Goal: Information Seeking & Learning: Learn about a topic

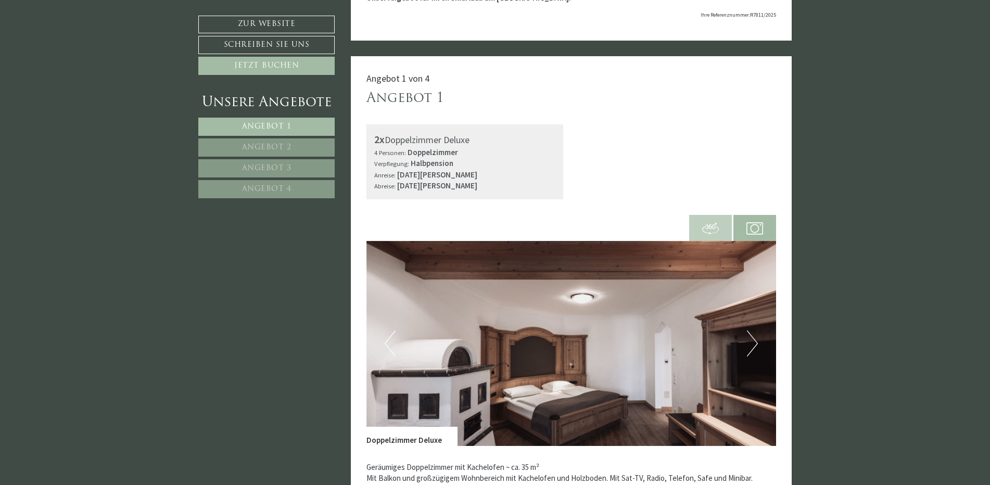
scroll to position [312, 0]
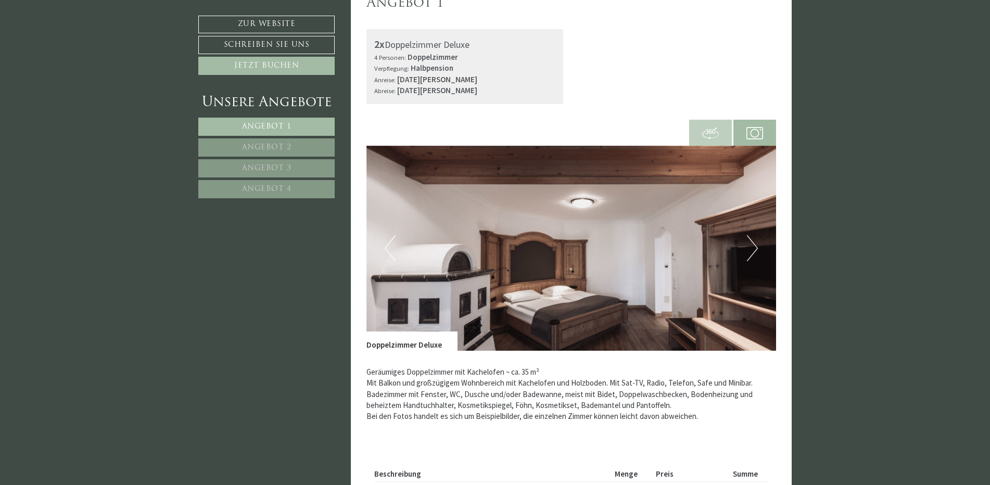
click at [752, 248] on button "Next" at bounding box center [752, 248] width 11 height 26
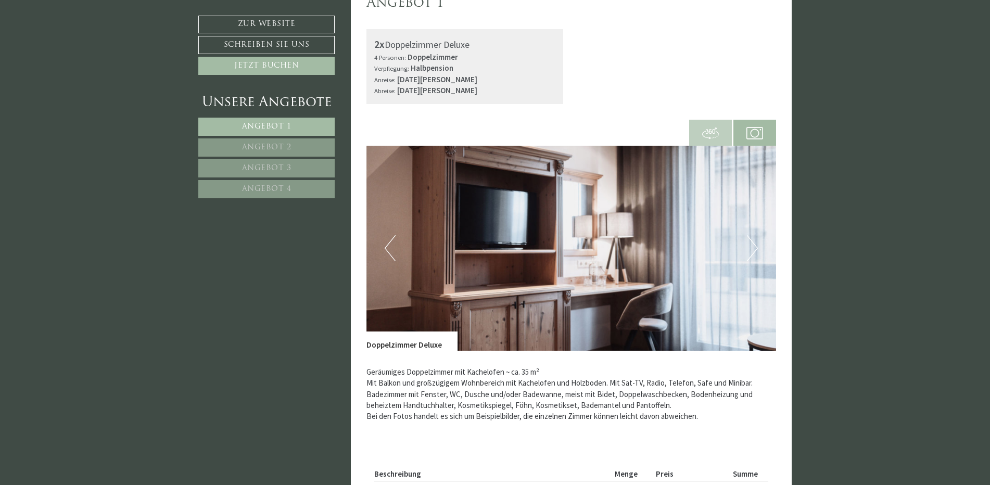
click at [752, 248] on button "Next" at bounding box center [752, 248] width 11 height 26
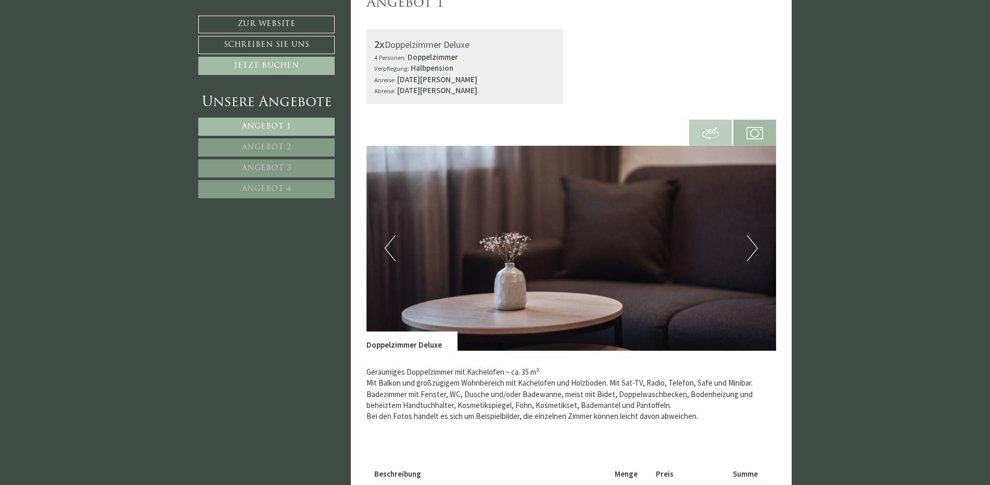
click at [752, 248] on button "Next" at bounding box center [752, 248] width 11 height 26
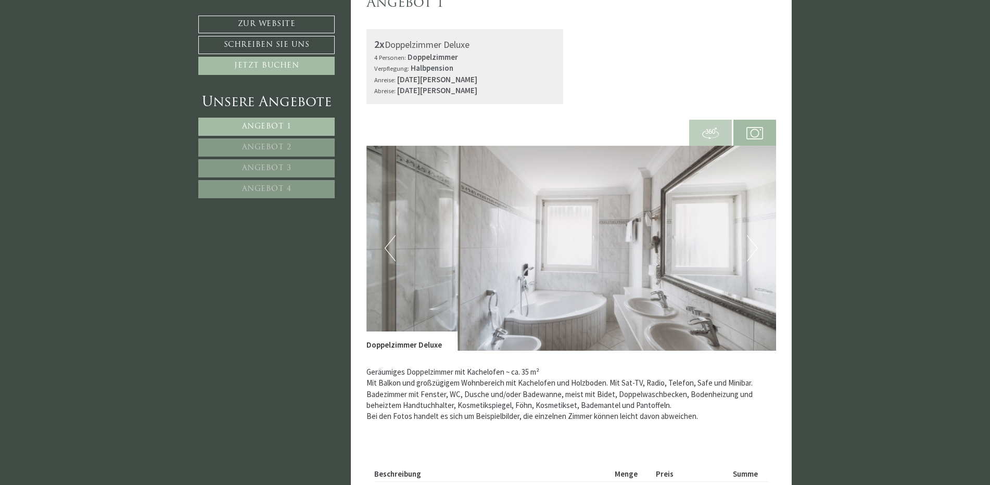
click at [752, 249] on button "Next" at bounding box center [752, 248] width 11 height 26
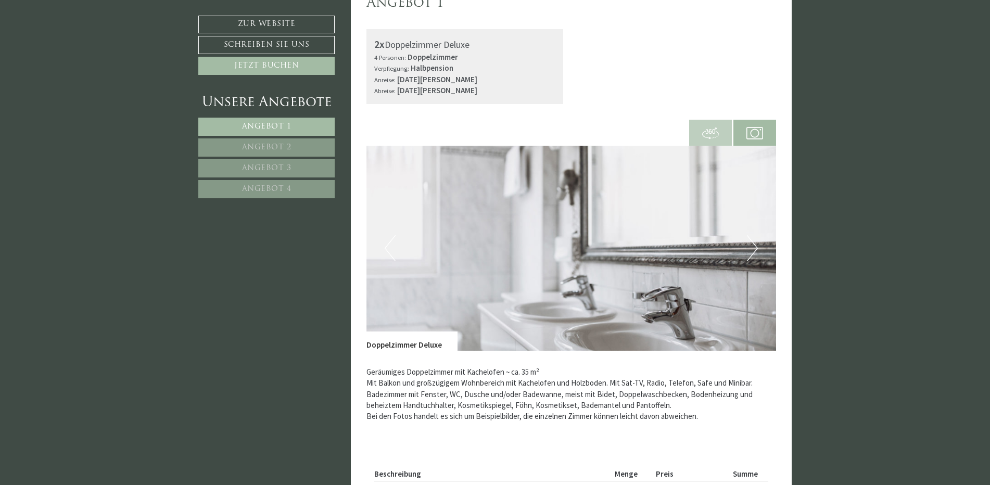
click at [752, 250] on button "Next" at bounding box center [752, 248] width 11 height 26
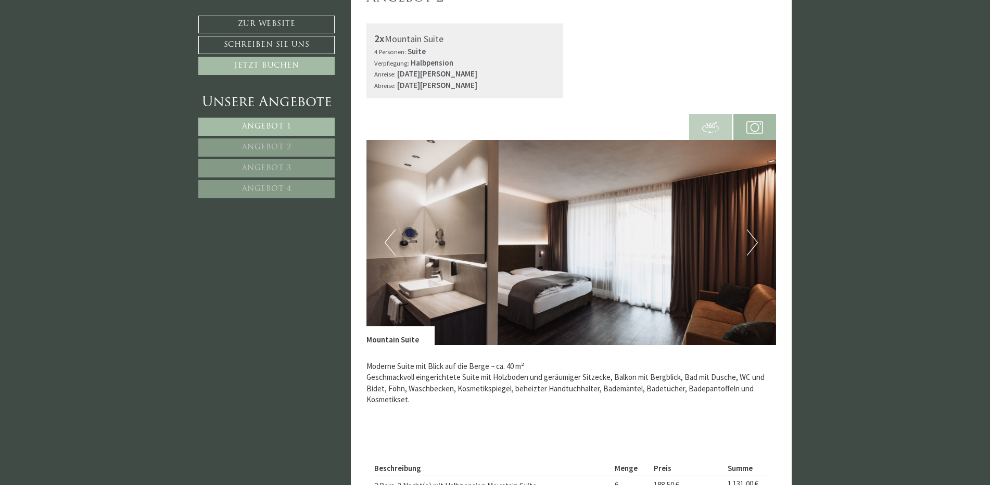
scroll to position [1093, 0]
click at [756, 241] on button "Next" at bounding box center [752, 243] width 11 height 26
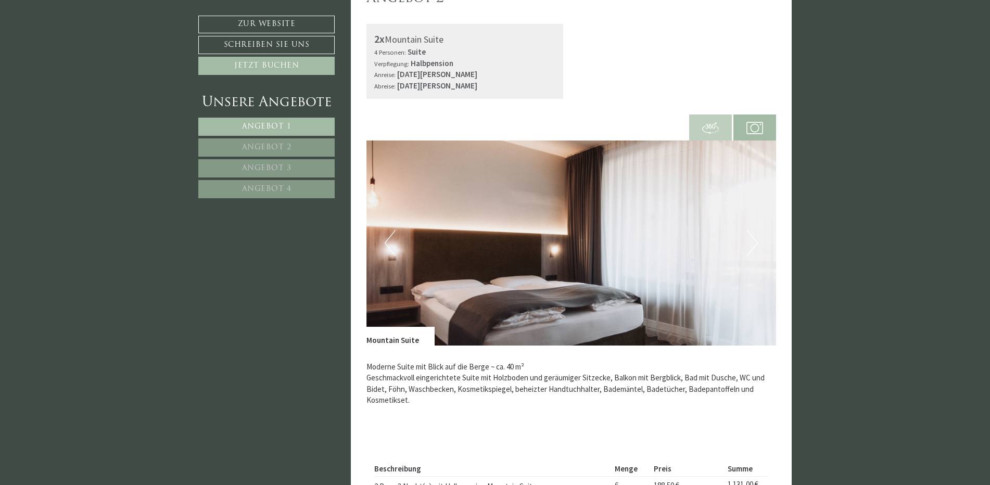
click at [756, 241] on button "Next" at bounding box center [752, 243] width 11 height 26
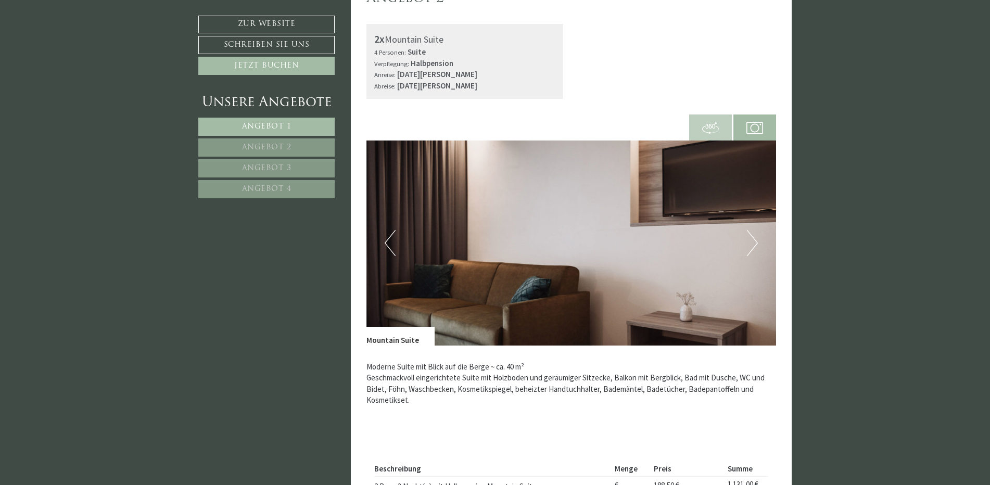
click at [756, 241] on button "Next" at bounding box center [752, 243] width 11 height 26
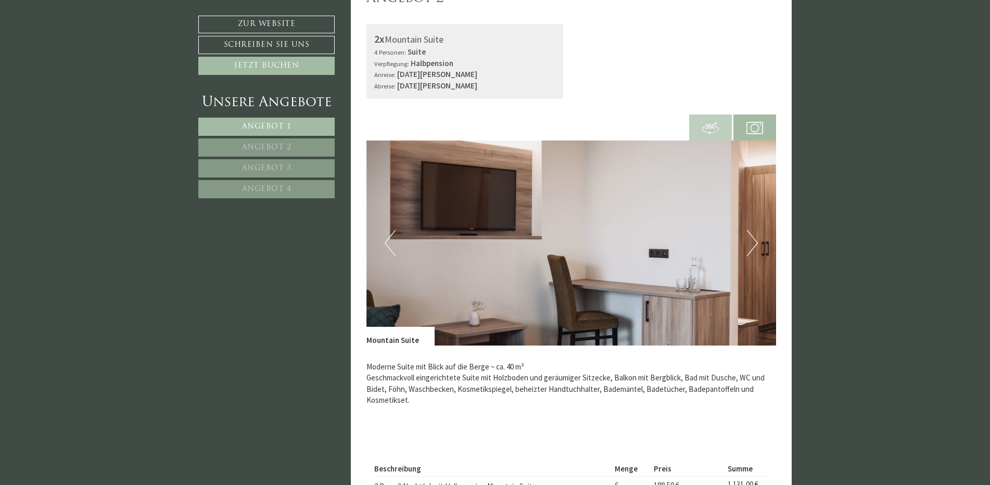
click at [756, 241] on button "Next" at bounding box center [752, 243] width 11 height 26
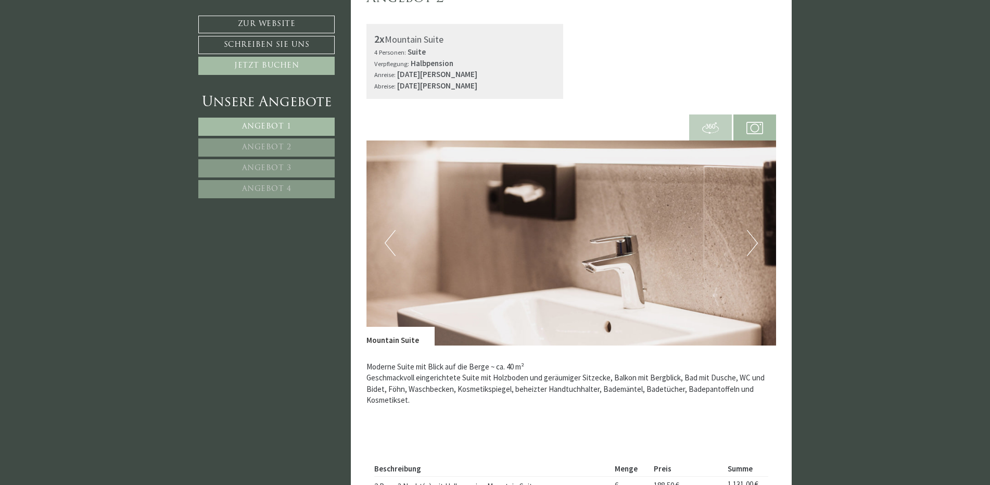
click at [756, 241] on button "Next" at bounding box center [752, 243] width 11 height 26
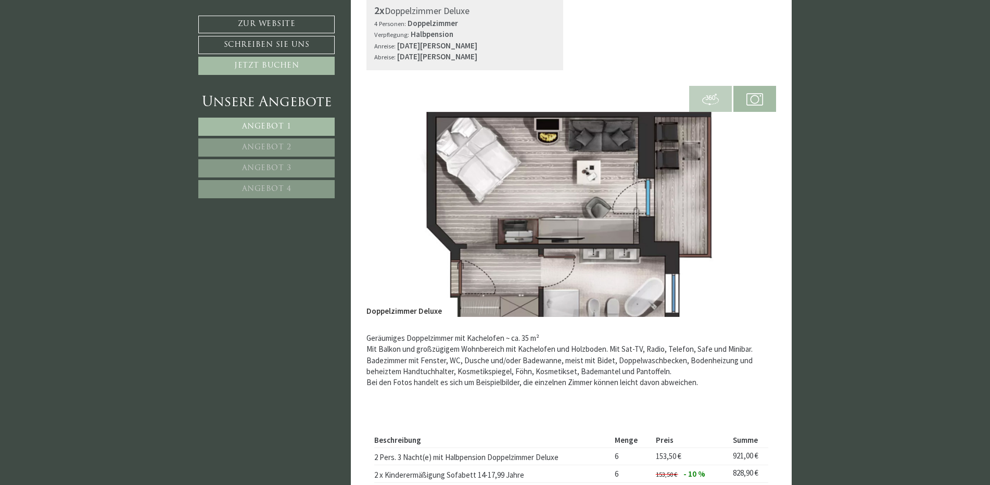
scroll to position [104, 0]
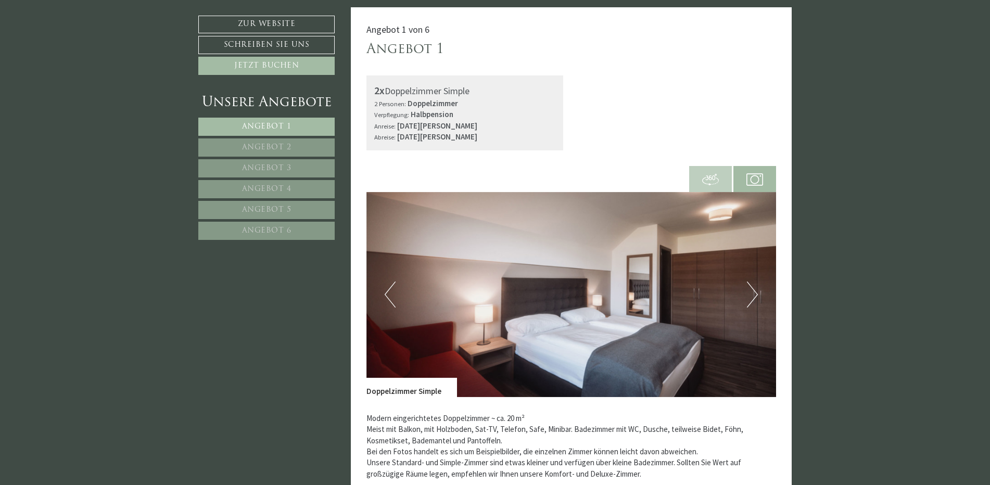
scroll to position [312, 0]
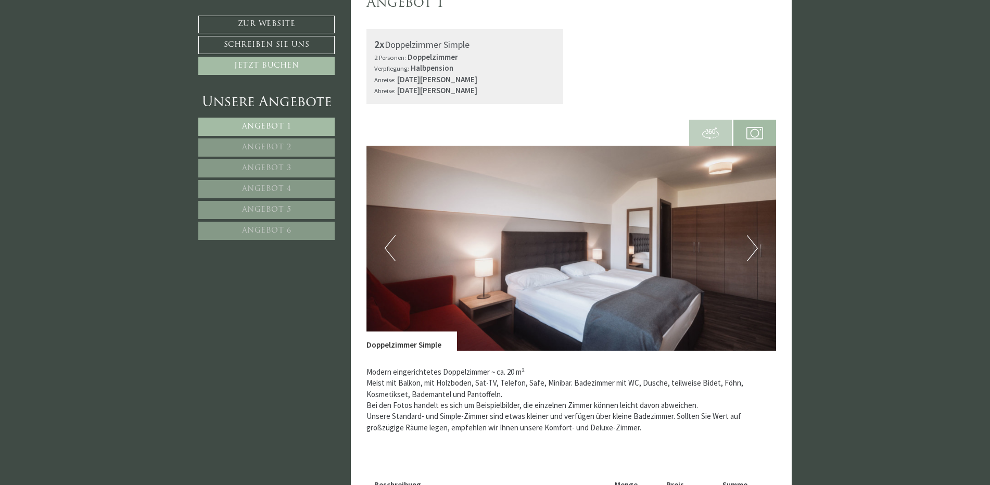
click at [756, 249] on button "Next" at bounding box center [752, 248] width 11 height 26
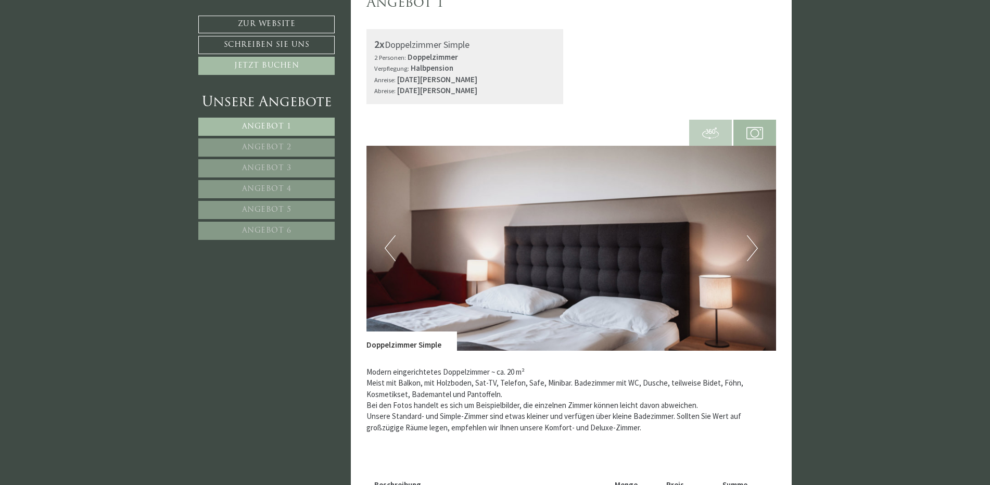
click at [756, 249] on button "Next" at bounding box center [752, 248] width 11 height 26
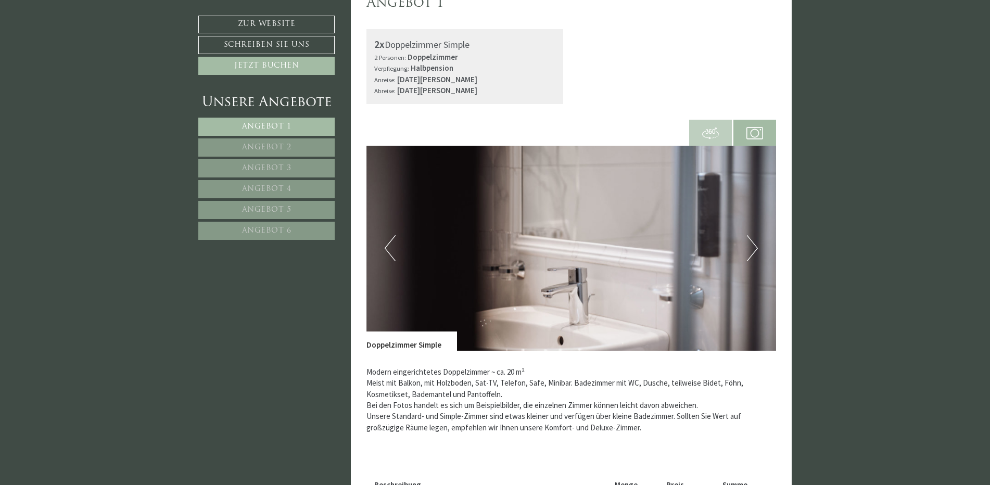
click at [756, 249] on button "Next" at bounding box center [752, 248] width 11 height 26
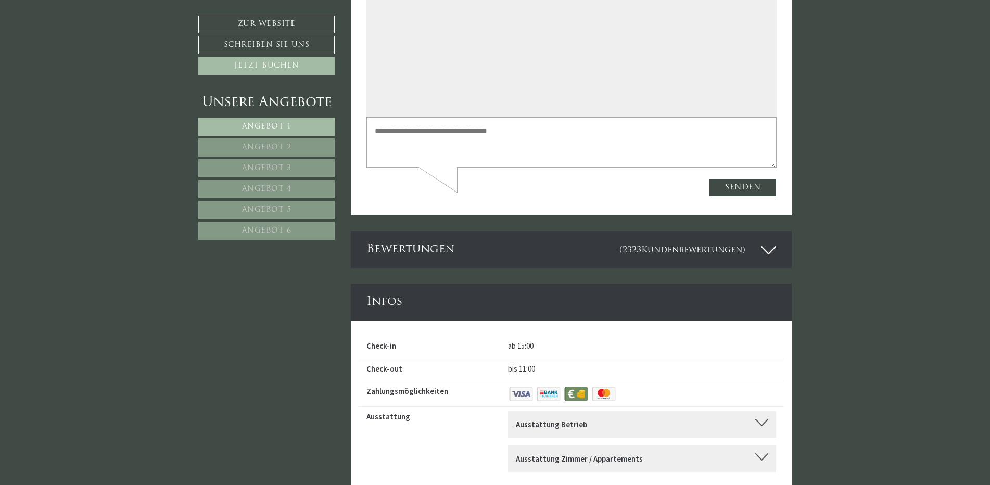
scroll to position [4058, 0]
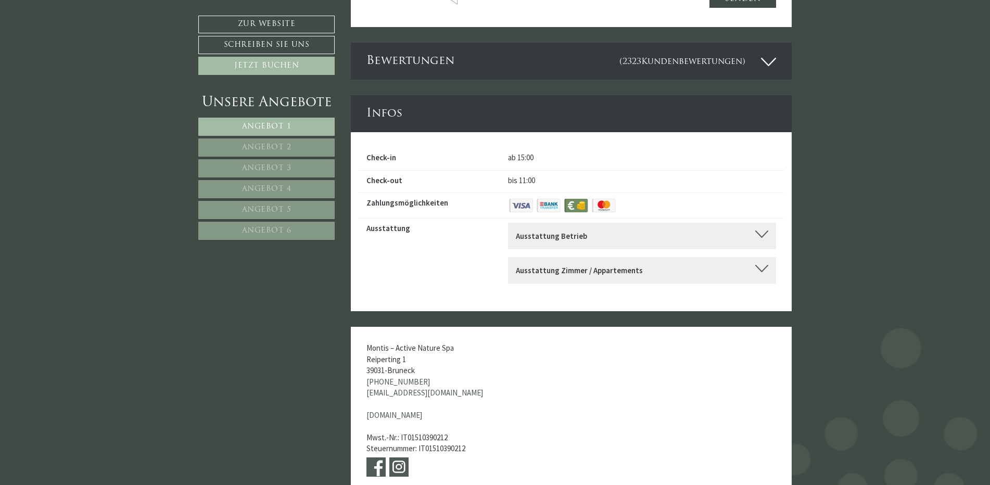
click at [278, 142] on link "Angebot 2" at bounding box center [266, 147] width 136 height 18
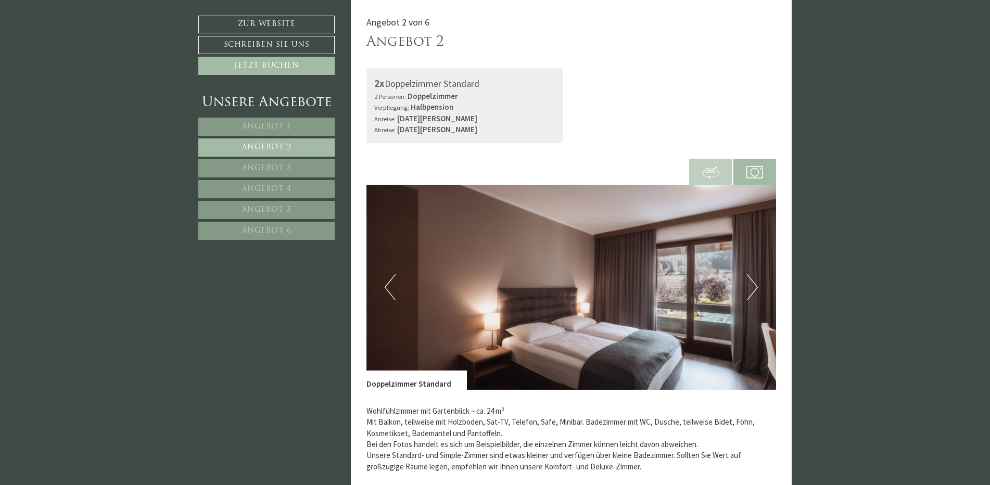
click at [276, 168] on span "Angebot 3" at bounding box center [266, 168] width 49 height 8
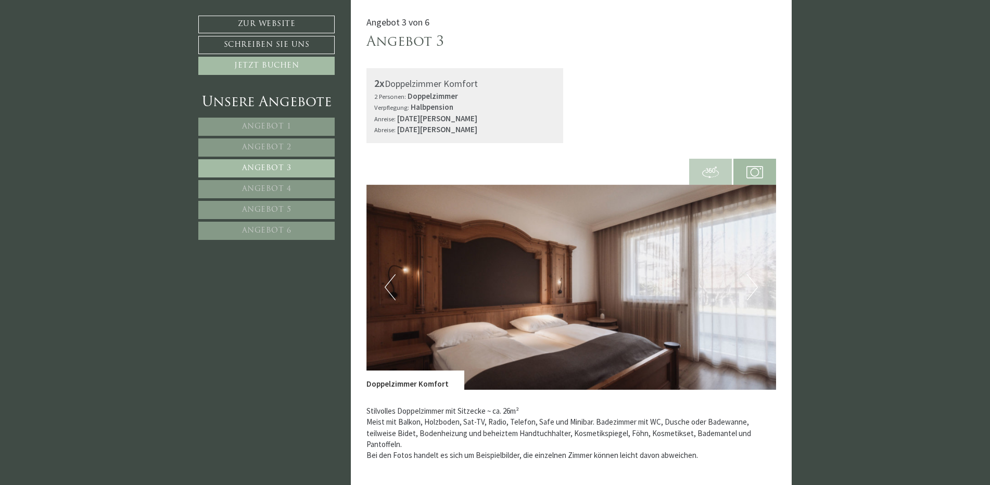
click at [264, 188] on span "Angebot 4" at bounding box center [266, 189] width 49 height 8
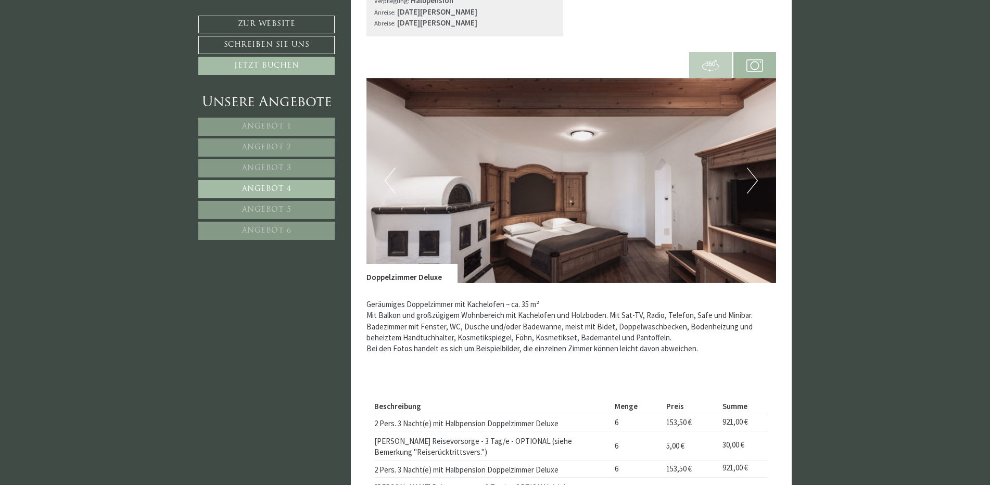
scroll to position [533, 0]
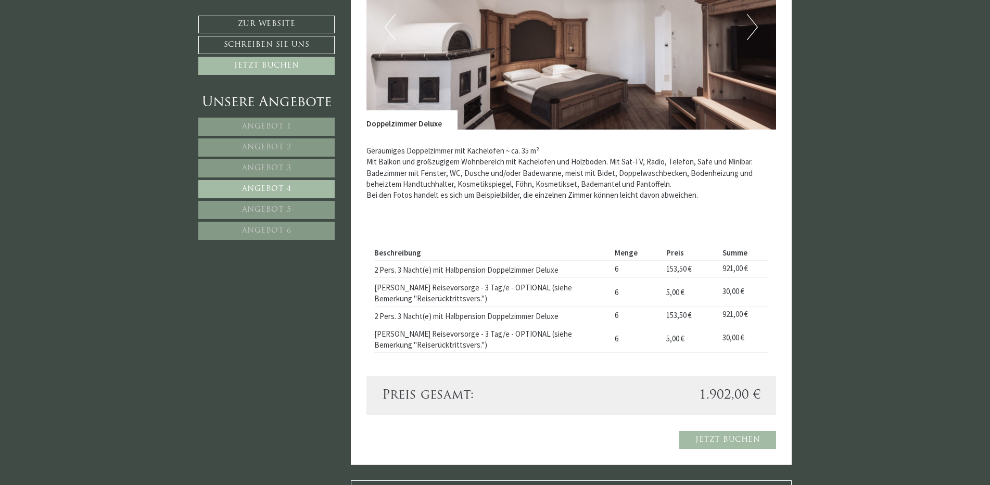
click at [262, 211] on span "Angebot 5" at bounding box center [266, 210] width 49 height 8
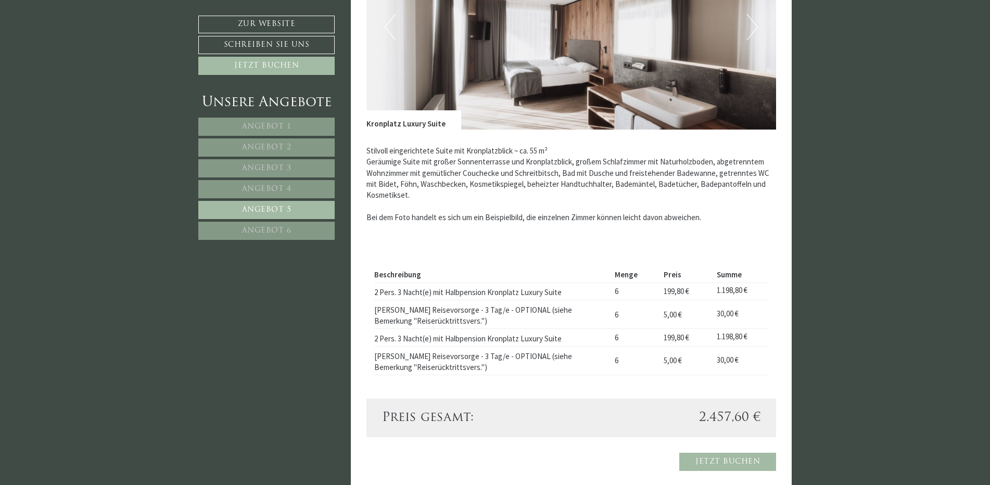
scroll to position [273, 0]
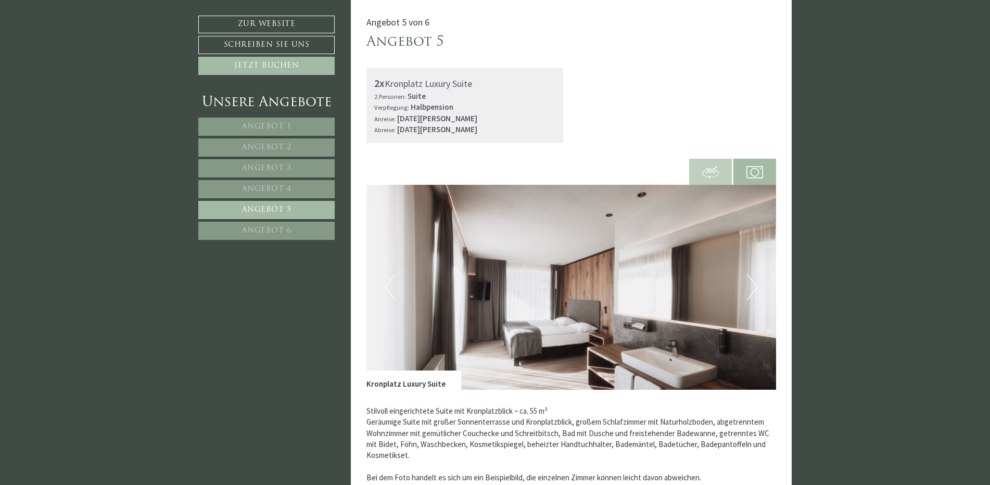
click at [262, 229] on span "Angebot 6" at bounding box center [266, 231] width 49 height 8
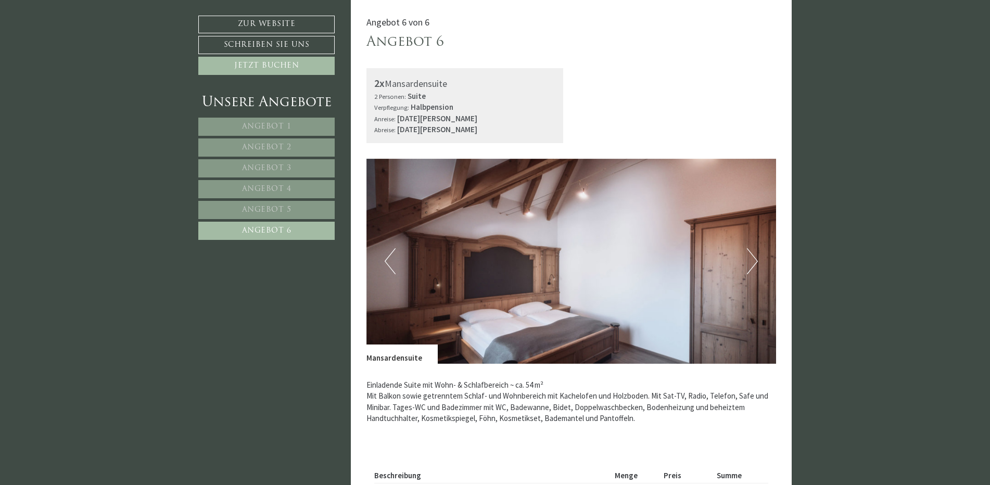
click at [266, 201] on link "Angebot 5" at bounding box center [266, 210] width 136 height 18
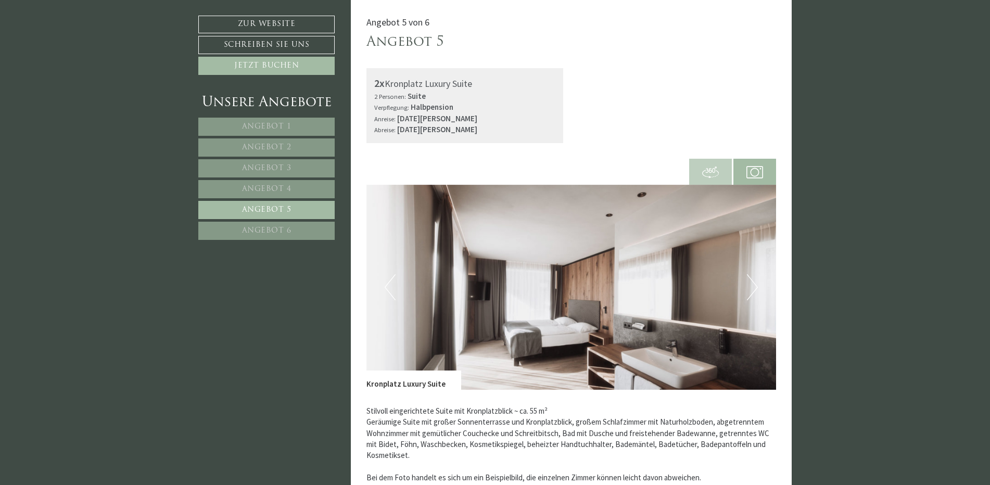
scroll to position [0, 0]
